Goal: Check status: Check status

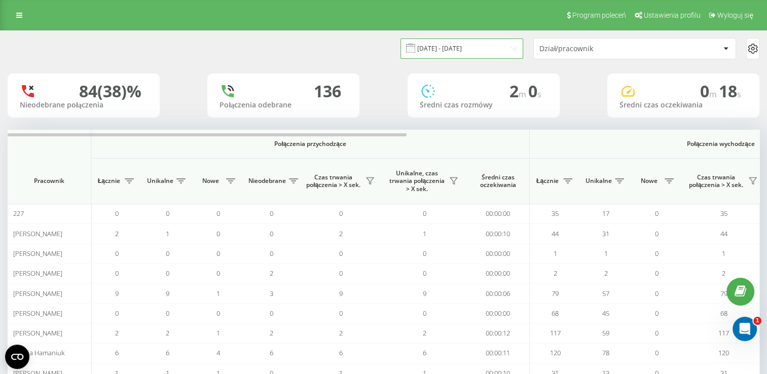
click at [505, 44] on input "[DATE] - [DATE]" at bounding box center [461, 49] width 123 height 20
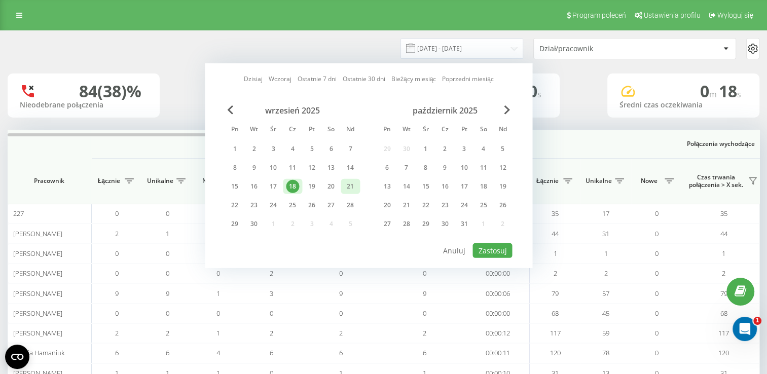
click at [353, 186] on div "21" at bounding box center [350, 186] width 13 height 13
click at [498, 246] on button "Zastosuj" at bounding box center [492, 250] width 40 height 15
type input "[DATE] - [DATE]"
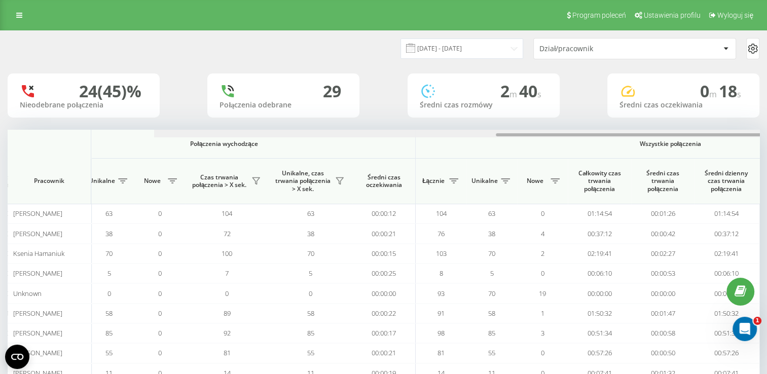
scroll to position [0, 663]
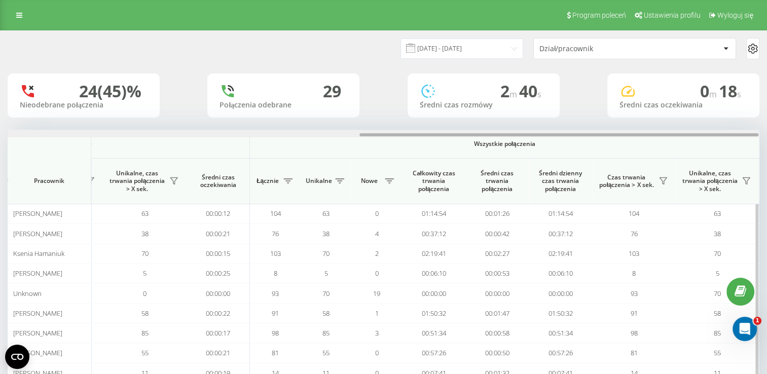
drag, startPoint x: 376, startPoint y: 134, endPoint x: 738, endPoint y: 161, distance: 362.9
click at [766, 157] on html "[DOMAIN_NAME] Projekty [DOMAIN_NAME] Panel Informacyjny Centrum obsługi Anality…" at bounding box center [383, 187] width 767 height 374
click at [664, 182] on icon at bounding box center [662, 181] width 7 height 7
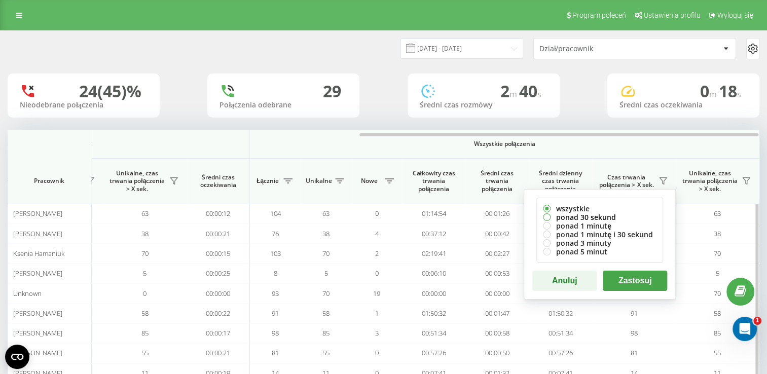
click at [546, 217] on label "ponad 30 sekund" at bounding box center [600, 217] width 114 height 9
radio input "true"
click at [639, 282] on button "Zastosuj" at bounding box center [635, 281] width 64 height 20
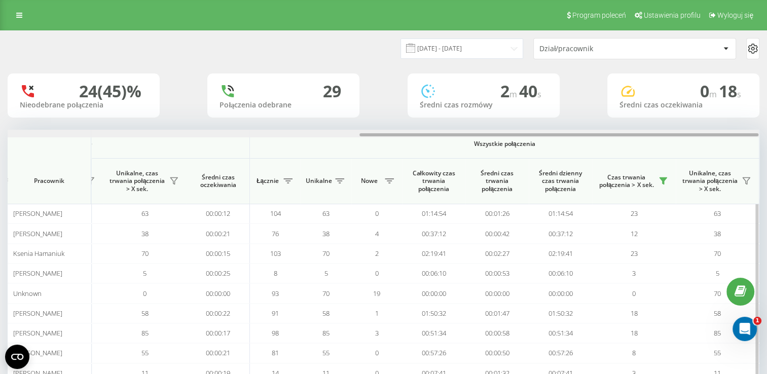
drag, startPoint x: 392, startPoint y: 136, endPoint x: 730, endPoint y: 169, distance: 339.3
click at [766, 149] on html "[DOMAIN_NAME] Projekty [DOMAIN_NAME] Panel Informacyjny Centrum obsługi Anality…" at bounding box center [383, 187] width 767 height 374
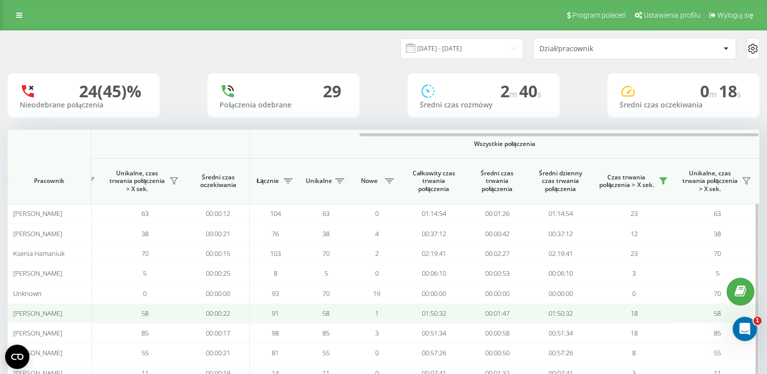
scroll to position [76, 0]
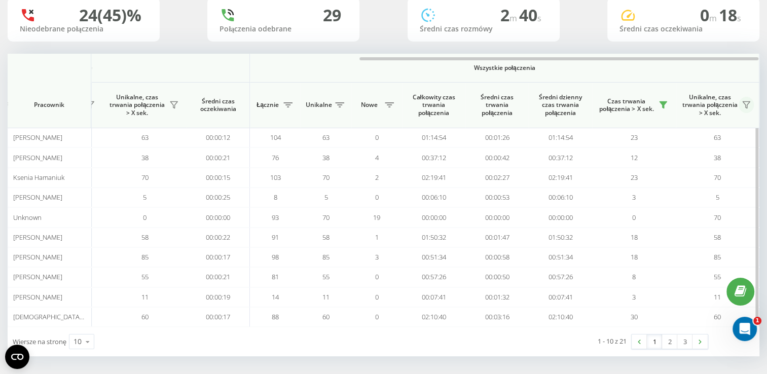
click at [750, 103] on icon at bounding box center [746, 105] width 8 height 8
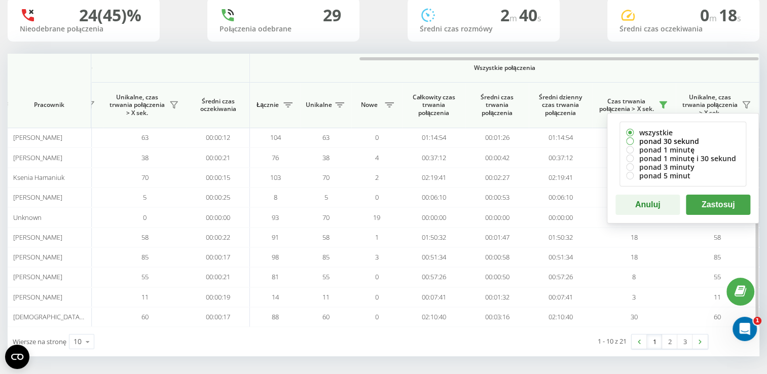
click at [628, 140] on label "ponad 30 sekund" at bounding box center [683, 141] width 114 height 9
radio input "true"
click at [707, 204] on button "Zastosuj" at bounding box center [718, 205] width 64 height 20
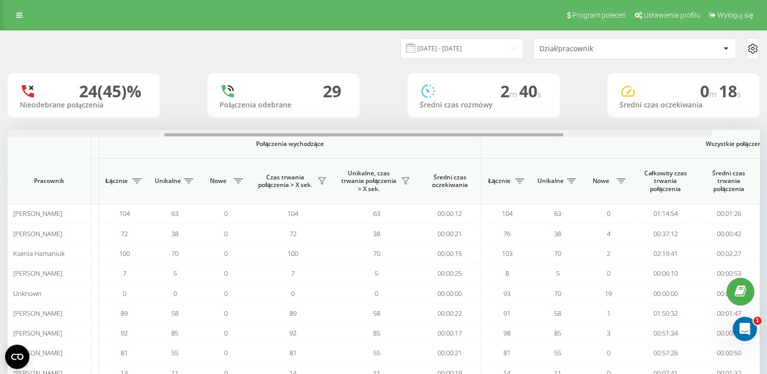
scroll to position [0, 663]
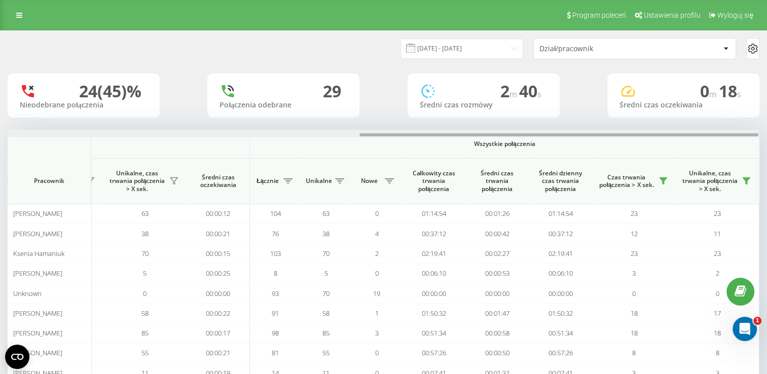
drag, startPoint x: 391, startPoint y: 136, endPoint x: 773, endPoint y: 152, distance: 381.5
click at [766, 148] on html "[DOMAIN_NAME] Projekty [DOMAIN_NAME] Panel Informacyjny Centrum obsługi Anality…" at bounding box center [383, 187] width 767 height 374
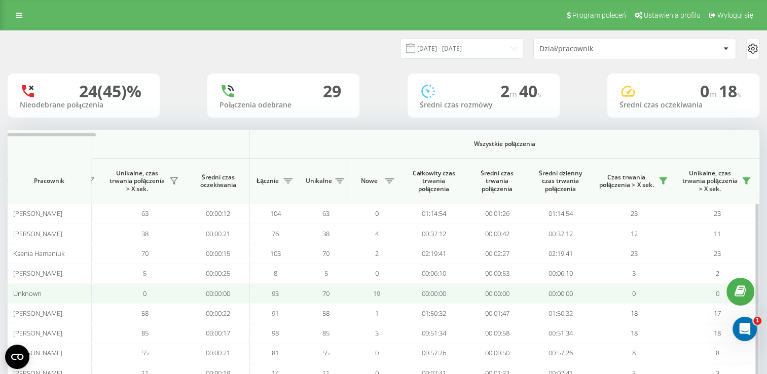
scroll to position [76, 0]
